Goal: Information Seeking & Learning: Learn about a topic

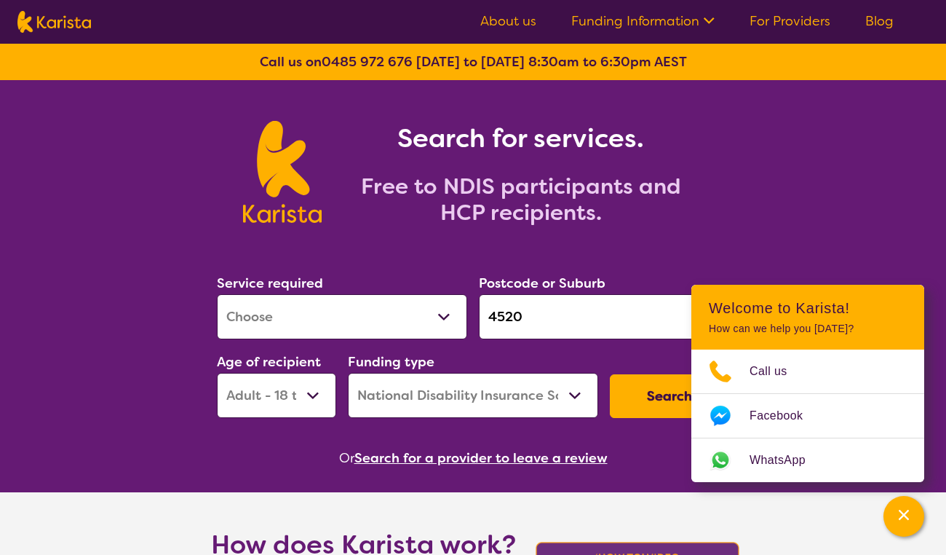
select select "[MEDICAL_DATA]"
select select "AD"
select select "NDIS"
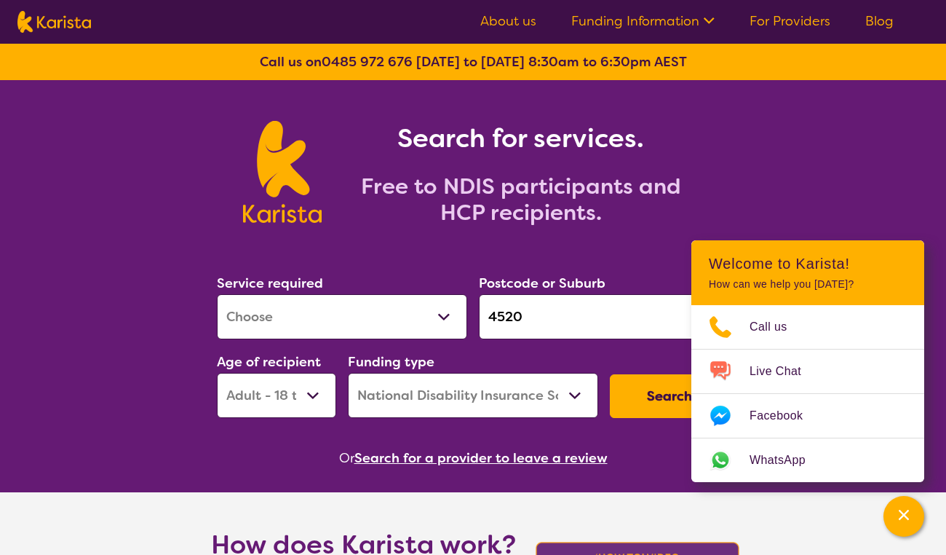
select select "NDIS Plan management"
click at [536, 318] on input "4520" at bounding box center [604, 316] width 250 height 45
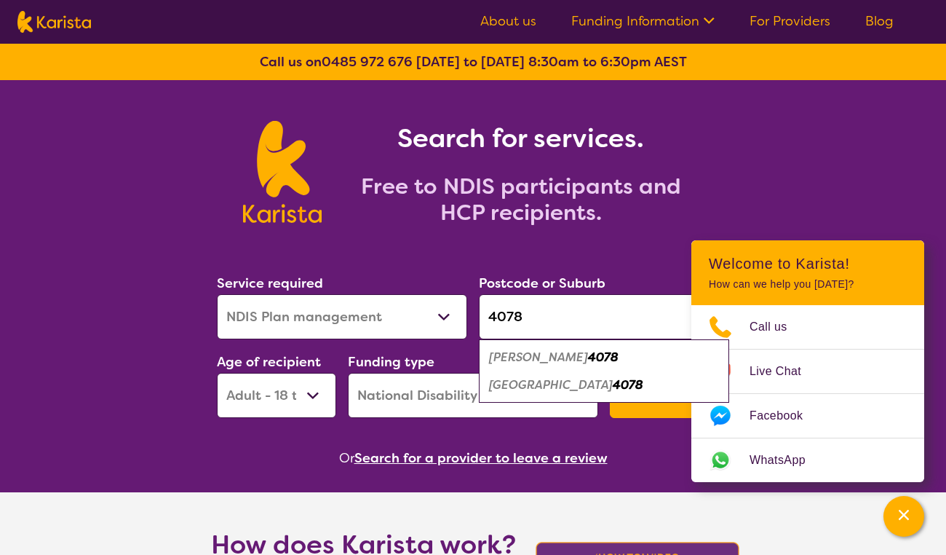
type input "4078"
click at [553, 387] on em "[GEOGRAPHIC_DATA]" at bounding box center [551, 384] width 124 height 15
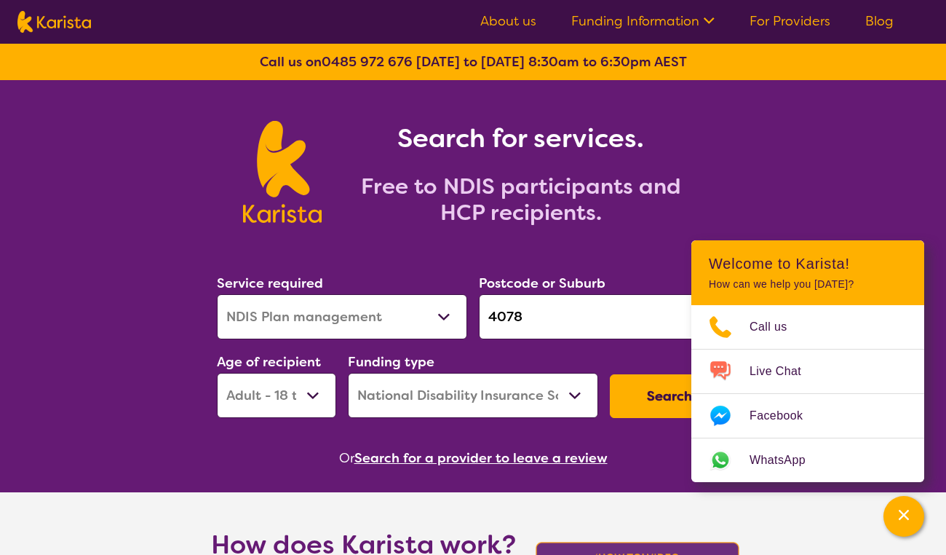
click at [643, 397] on button "Search" at bounding box center [669, 396] width 119 height 44
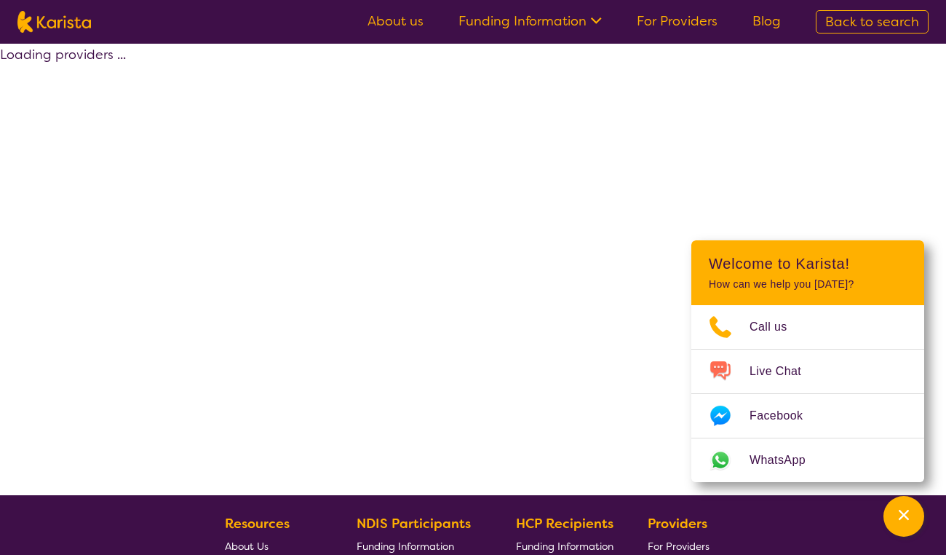
select select "by_score"
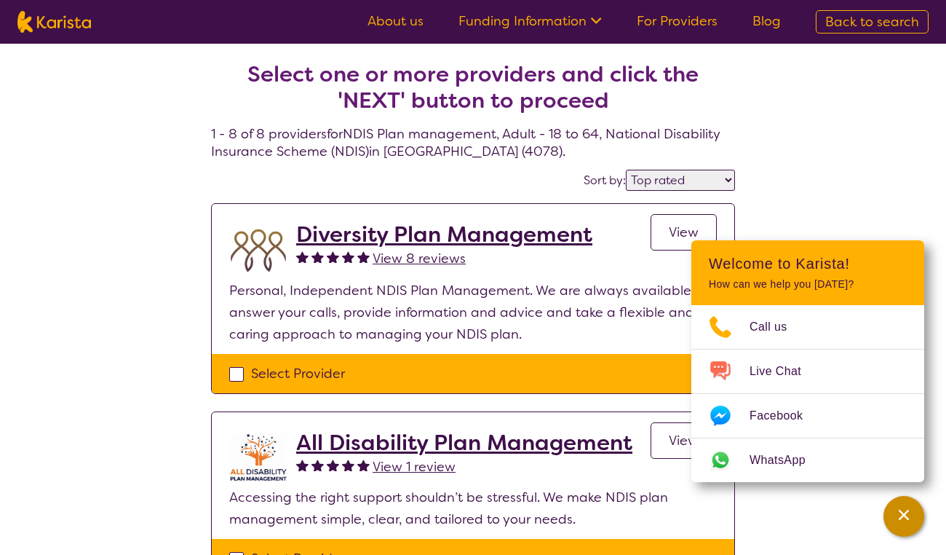
click at [897, 509] on icon "Channel Menu" at bounding box center [904, 514] width 15 height 15
